Goal: Download file/media

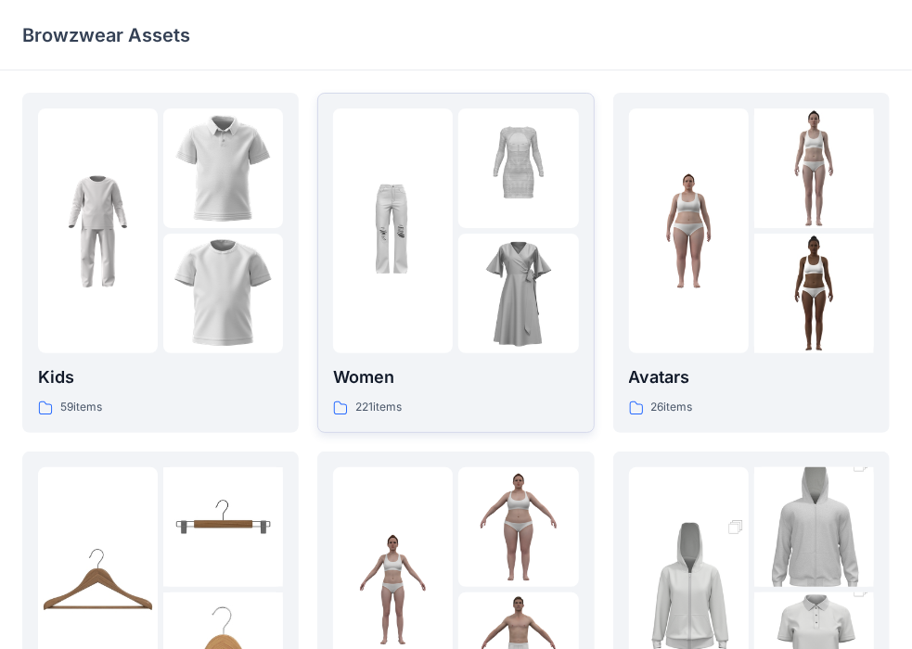
click at [406, 281] on img at bounding box center [393, 232] width 120 height 120
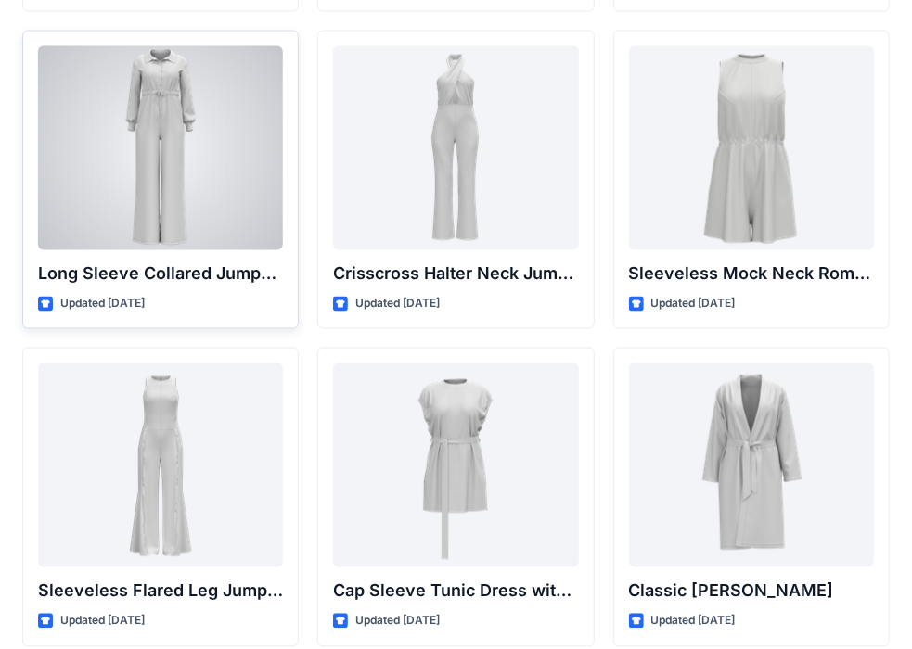
scroll to position [3784, 0]
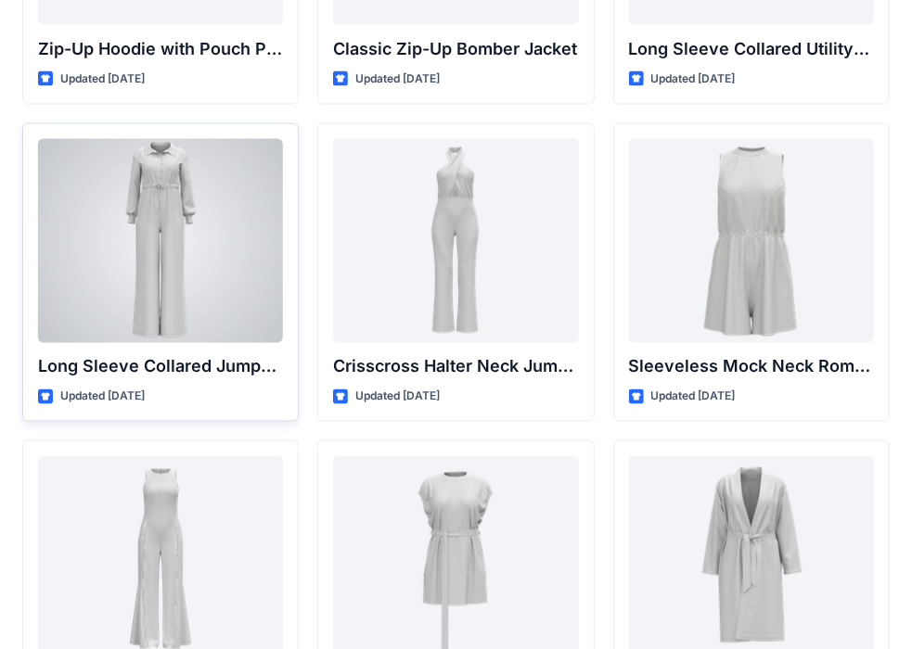
click at [176, 199] on div at bounding box center [160, 241] width 245 height 204
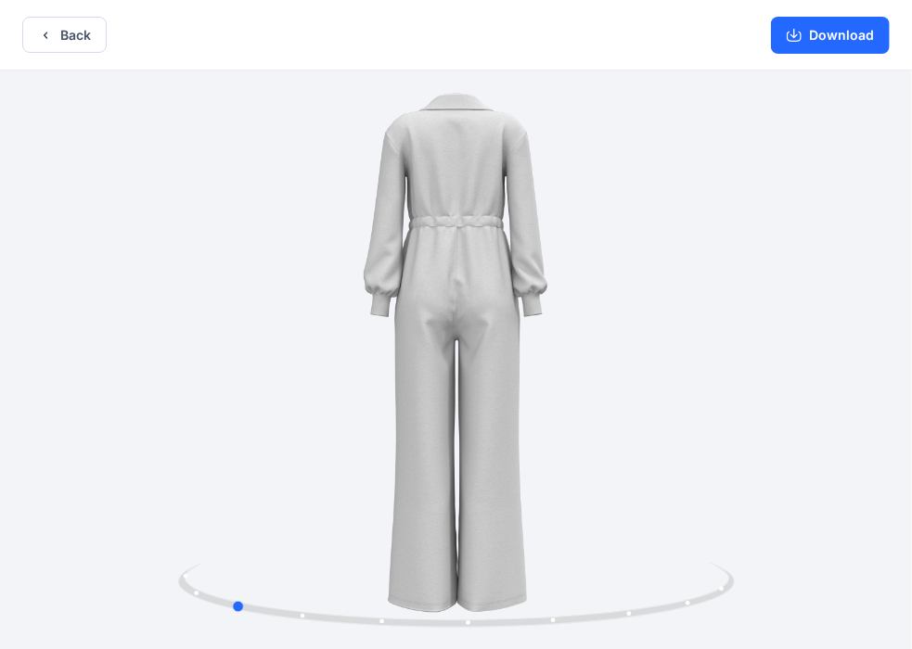
drag, startPoint x: 519, startPoint y: 426, endPoint x: 293, endPoint y: 330, distance: 244.9
click at [293, 330] on div at bounding box center [456, 362] width 912 height 583
click at [827, 32] on button "Download" at bounding box center [830, 35] width 119 height 37
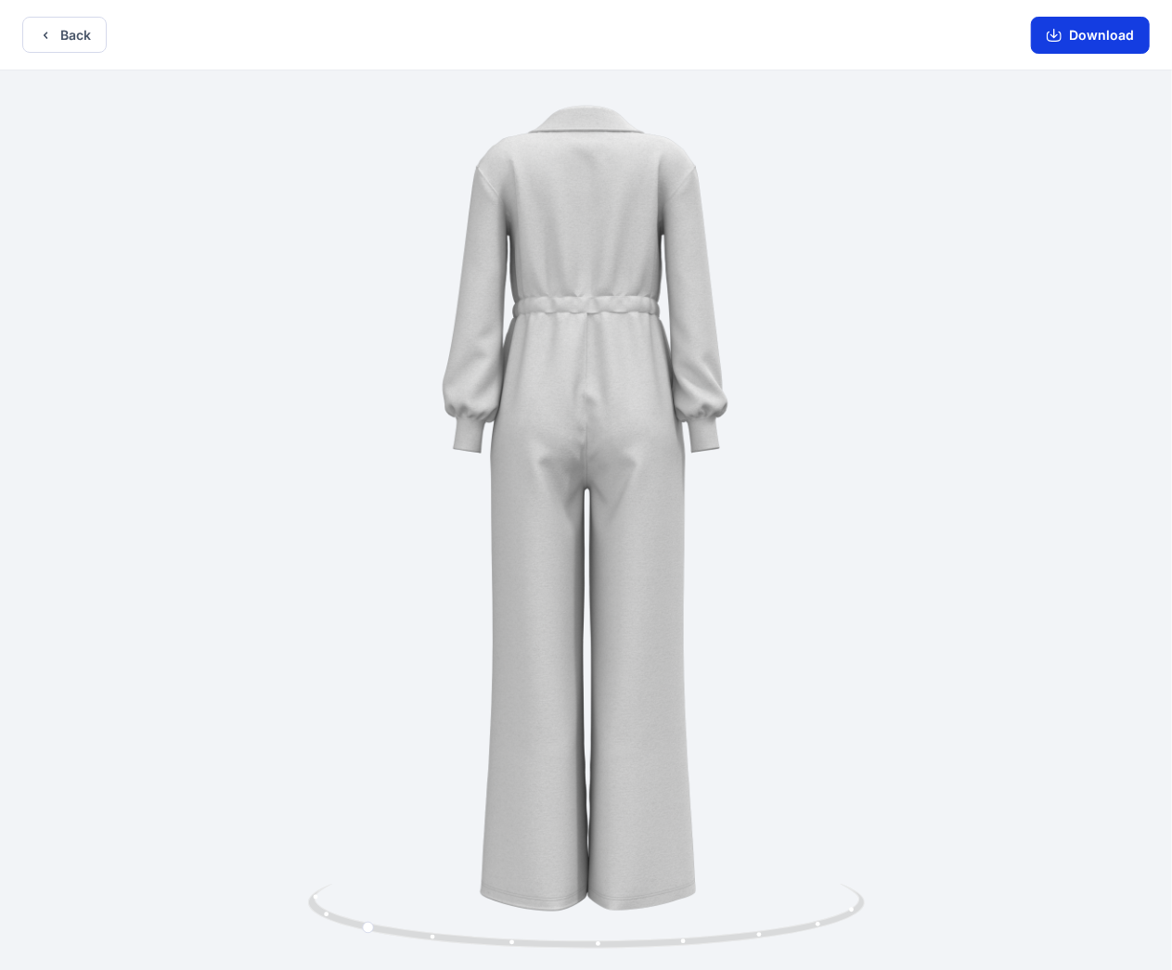
click at [927, 30] on button "Download" at bounding box center [1090, 35] width 119 height 37
